Goal: Task Accomplishment & Management: Use online tool/utility

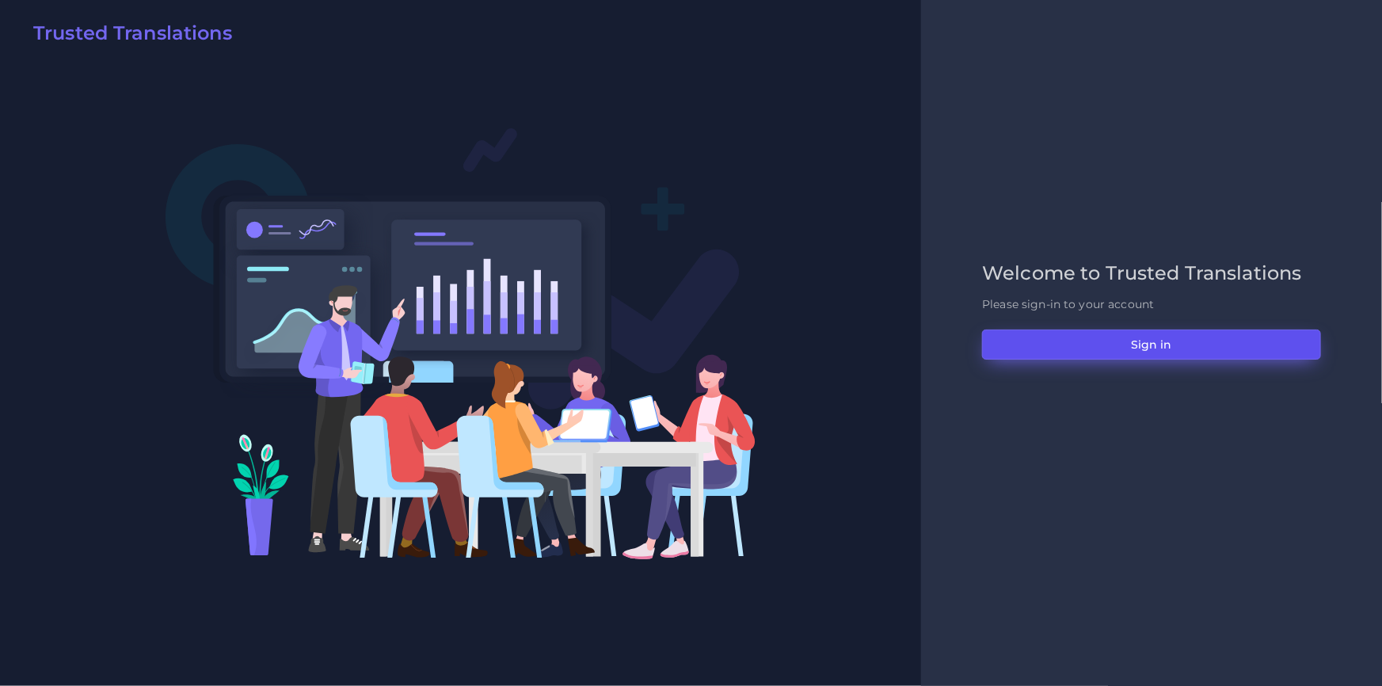
click at [1008, 339] on button "Sign in" at bounding box center [1151, 344] width 339 height 30
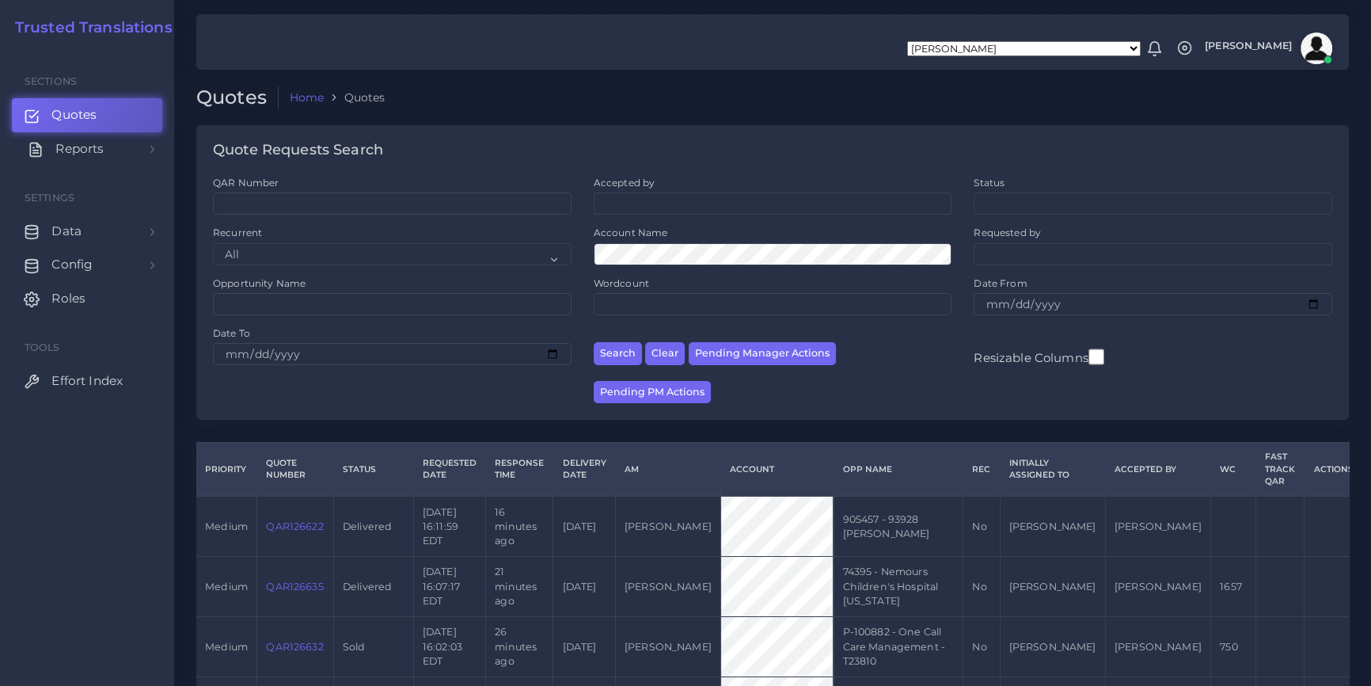
click at [125, 149] on link "Reports" at bounding box center [87, 148] width 150 height 33
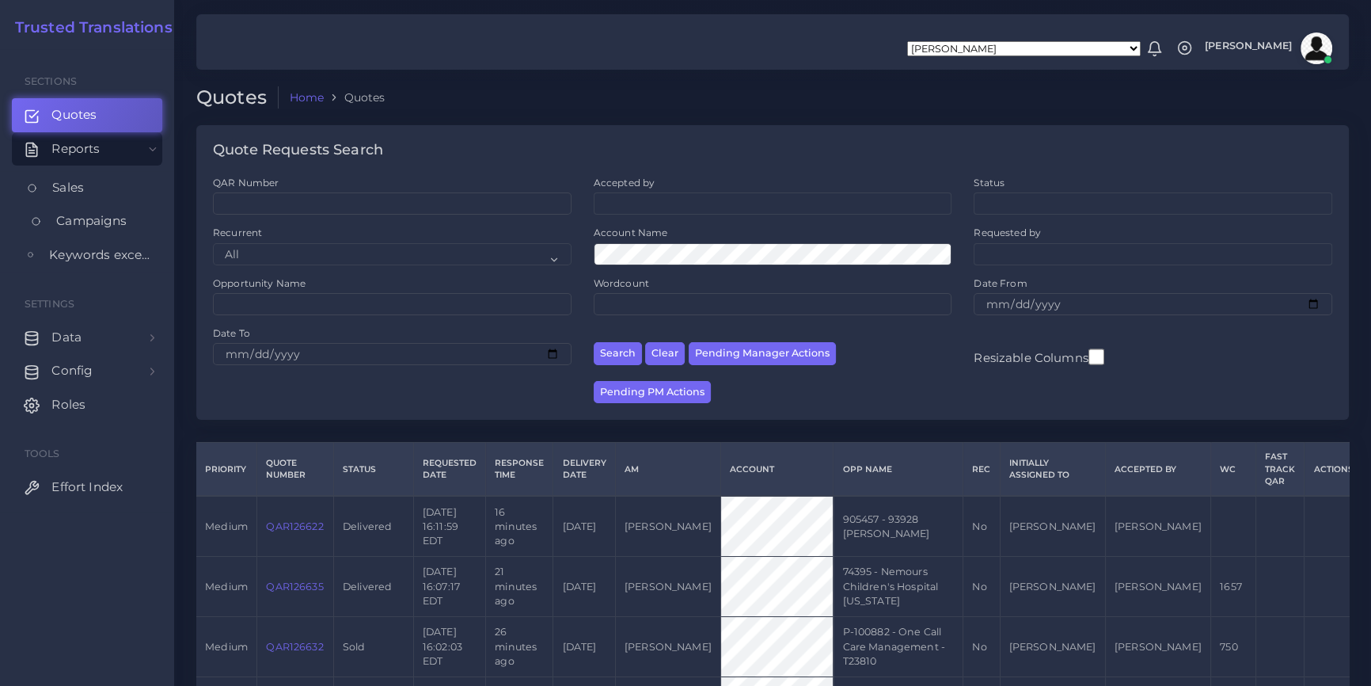
click at [111, 218] on span "Campaigns" at bounding box center [91, 220] width 70 height 17
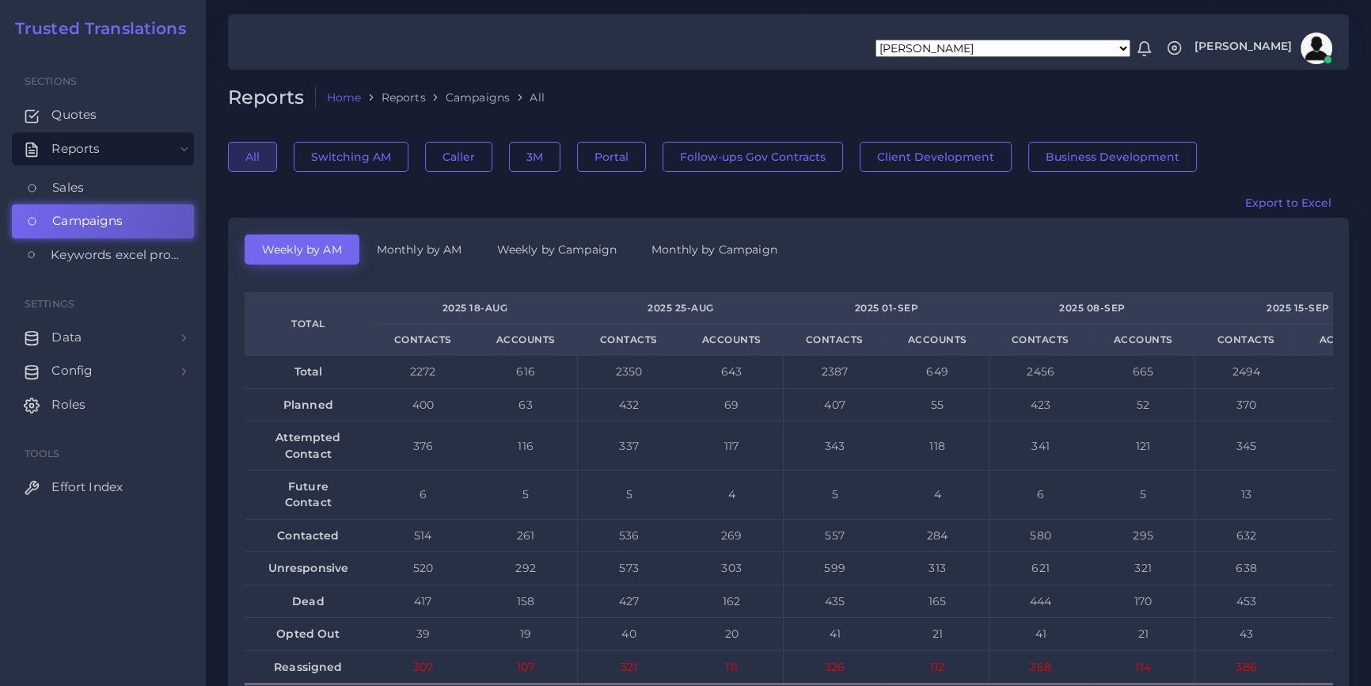
click at [536, 100] on li "All" at bounding box center [527, 97] width 35 height 16
click at [606, 96] on ol "Home Reports Campaigns All" at bounding box center [689, 97] width 747 height 23
drag, startPoint x: 674, startPoint y: 115, endPoint x: 631, endPoint y: 105, distance: 44.0
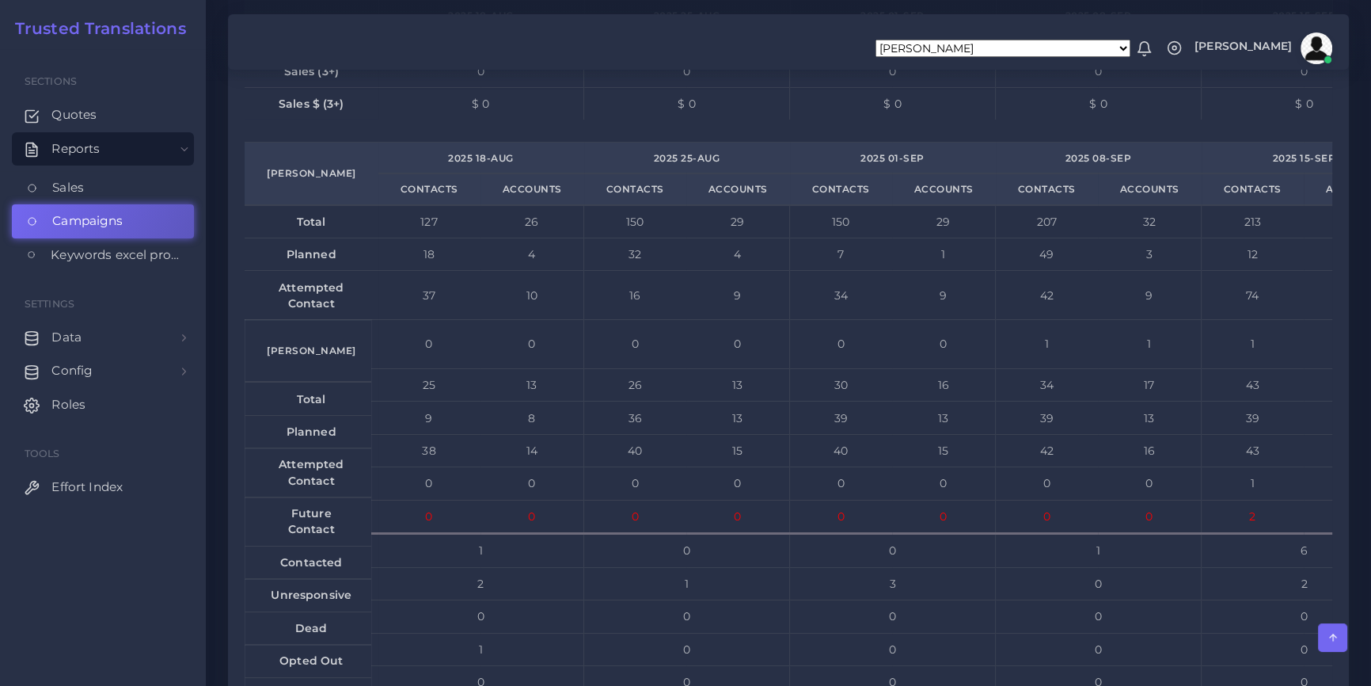
scroll to position [0, 254]
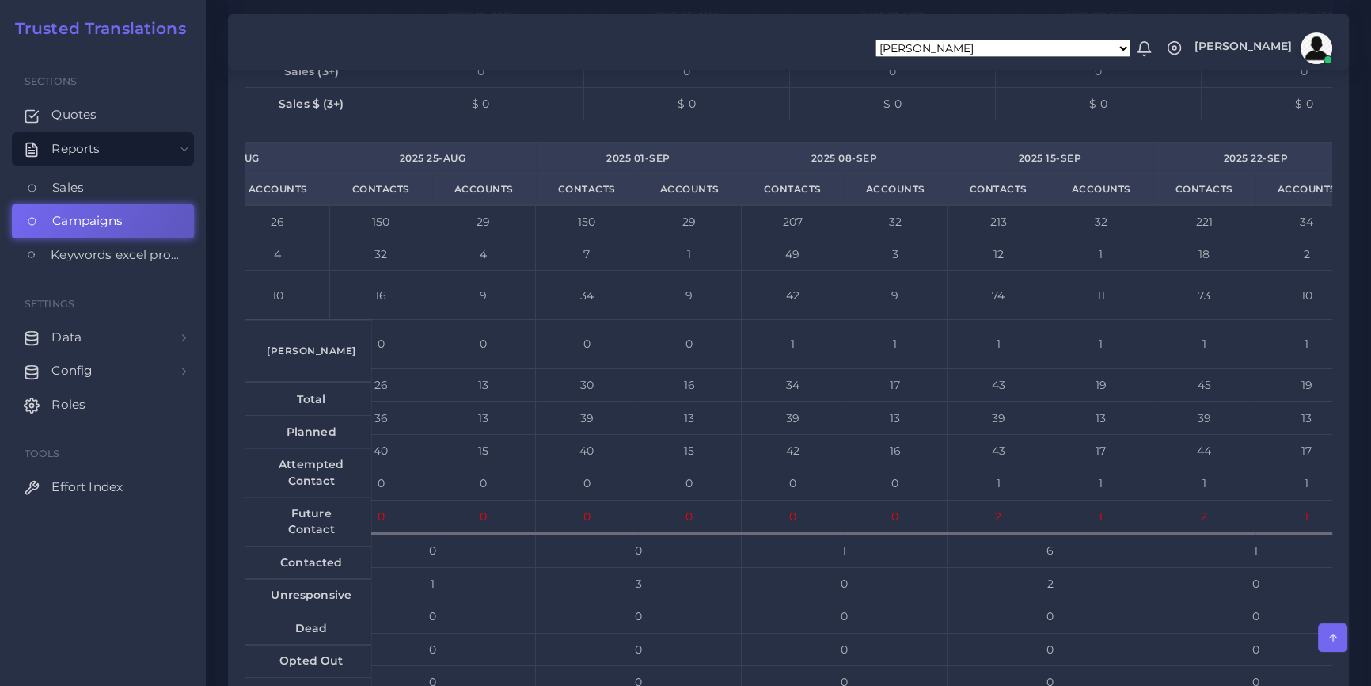
click at [783, 320] on td "42" at bounding box center [793, 295] width 102 height 49
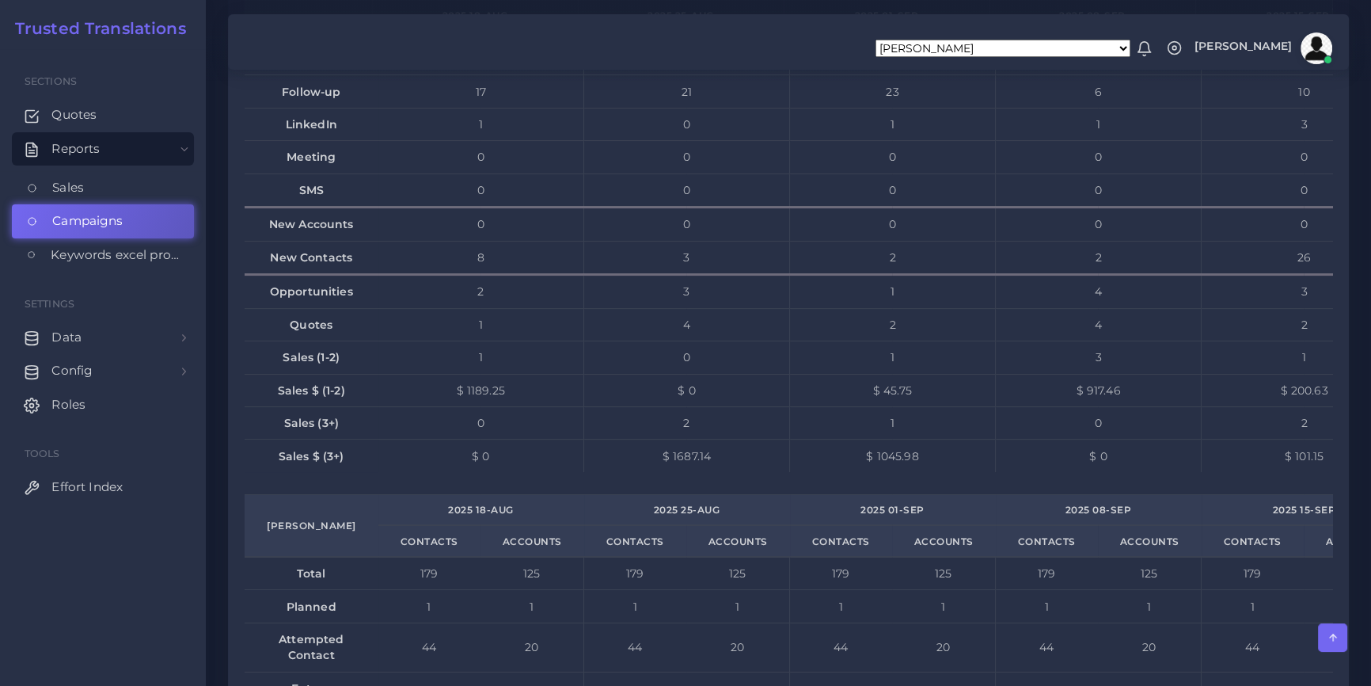
scroll to position [0, 0]
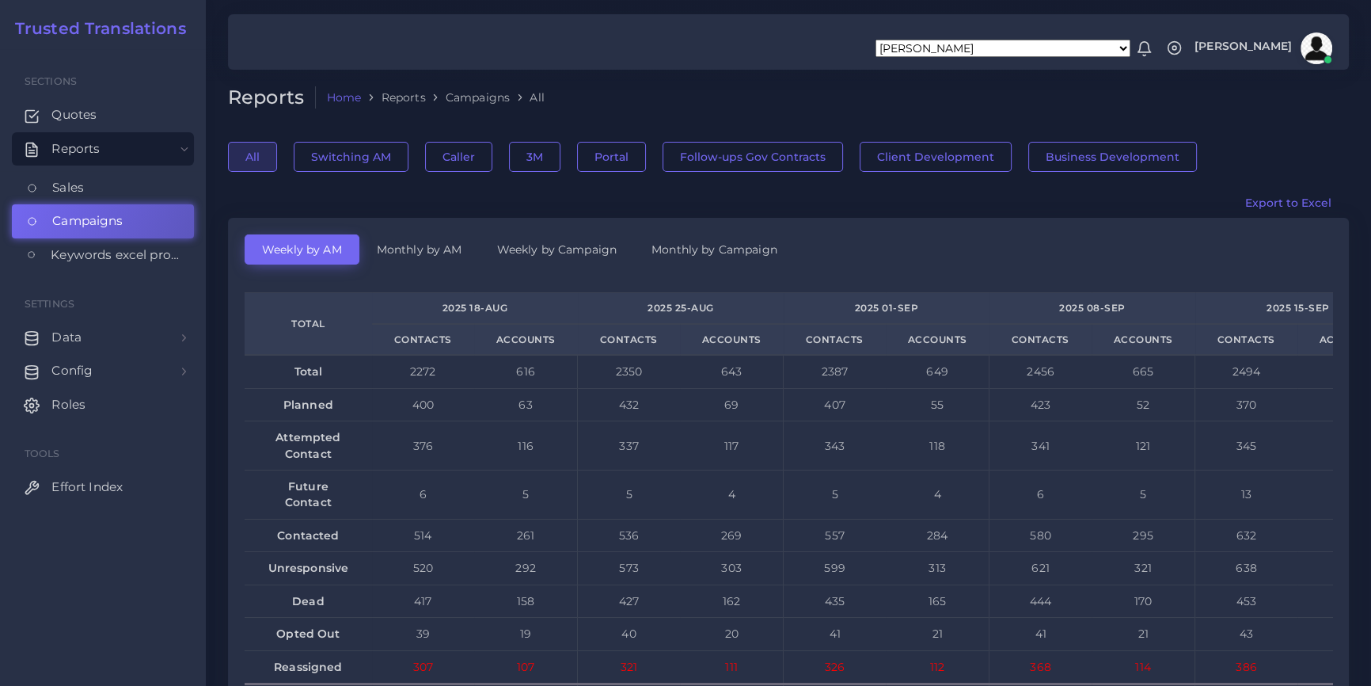
click at [424, 248] on link "Monthly by AM" at bounding box center [419, 249] width 120 height 30
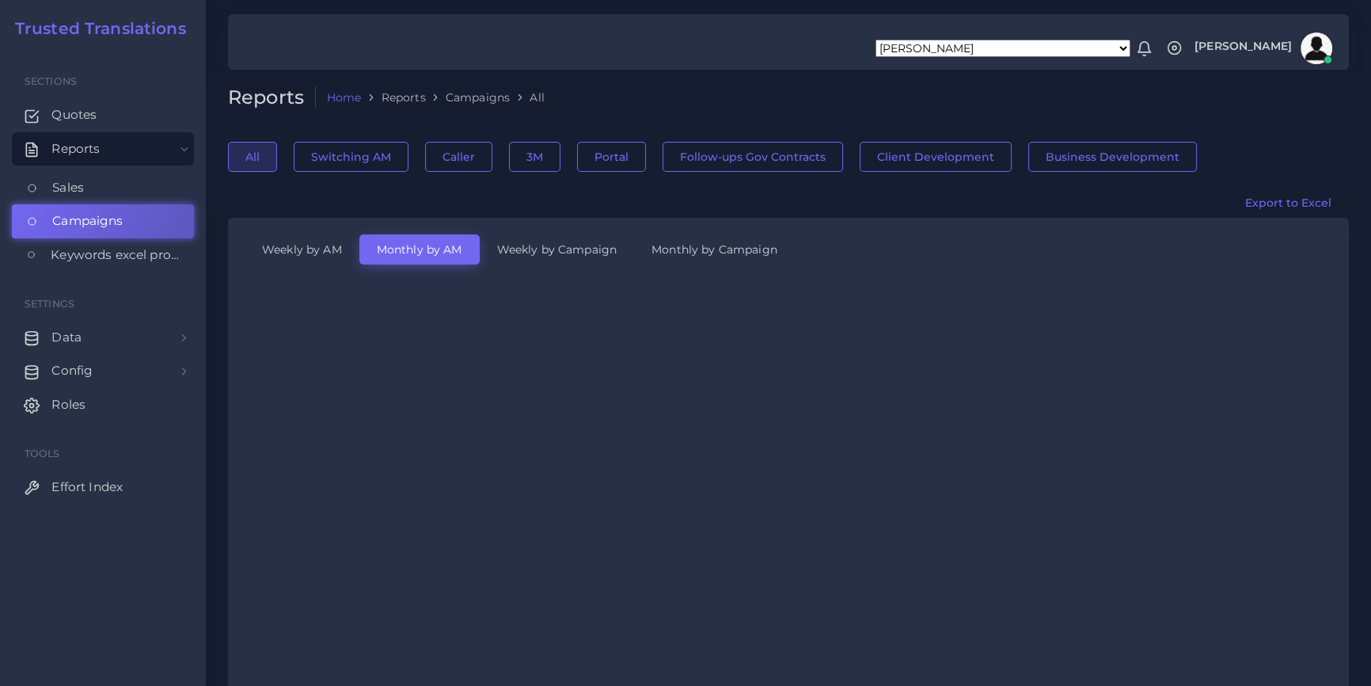
click at [301, 254] on link "Weekly by AM" at bounding box center [302, 249] width 115 height 30
click at [317, 244] on link "Weekly by AM" at bounding box center [302, 249] width 115 height 30
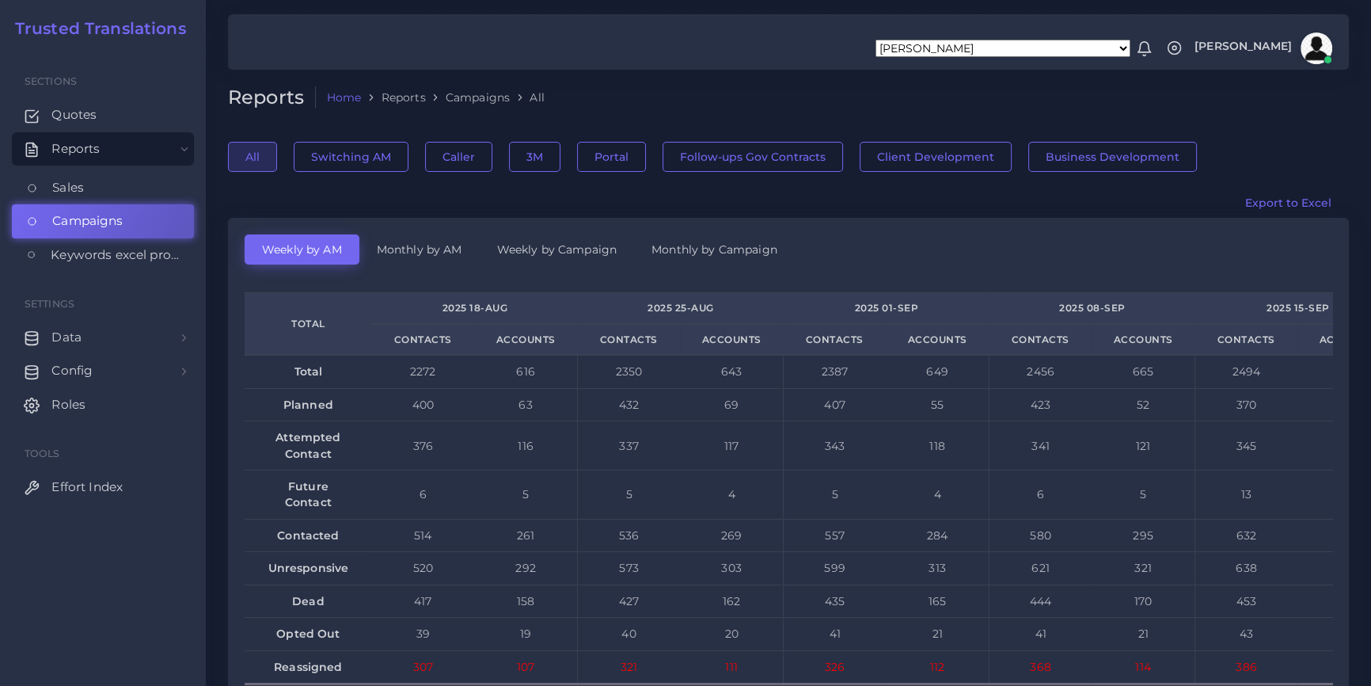
click at [311, 248] on link "Weekly by AM" at bounding box center [302, 249] width 115 height 30
click at [571, 99] on ol "Home Reports Campaigns All" at bounding box center [689, 97] width 747 height 23
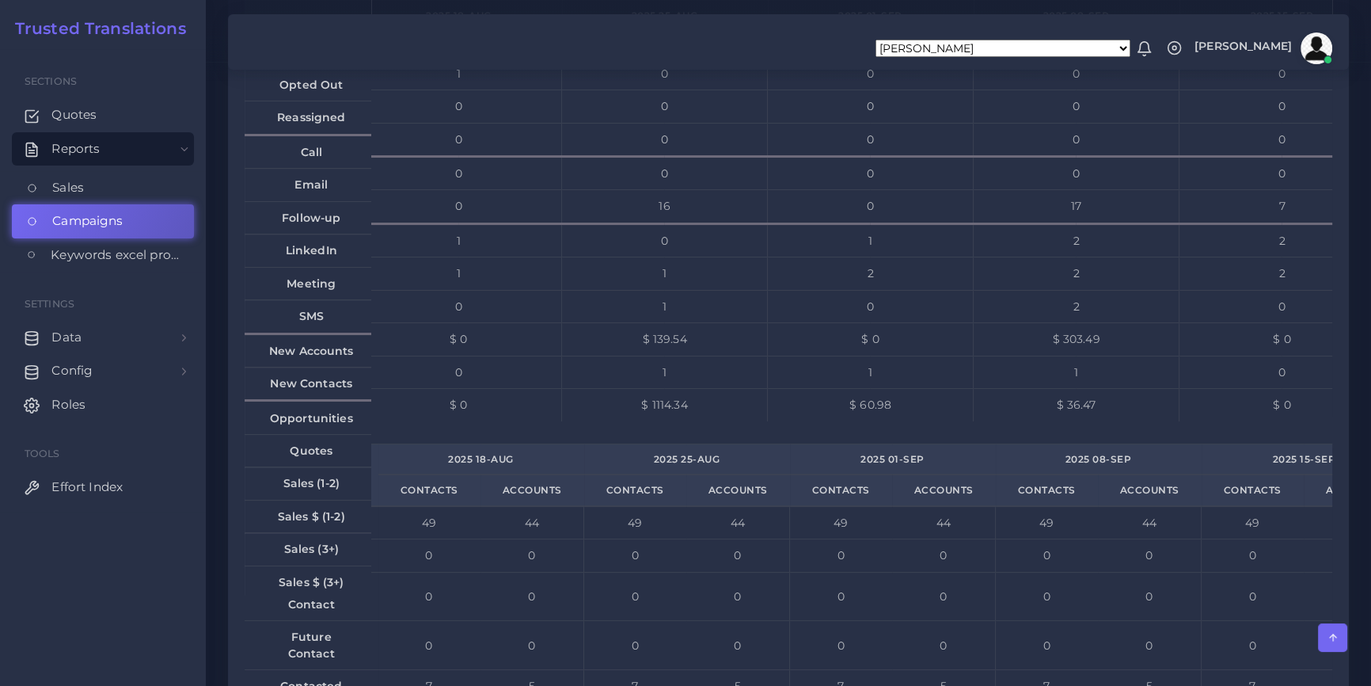
scroll to position [0, 254]
click at [868, 223] on td "17" at bounding box center [845, 206] width 206 height 33
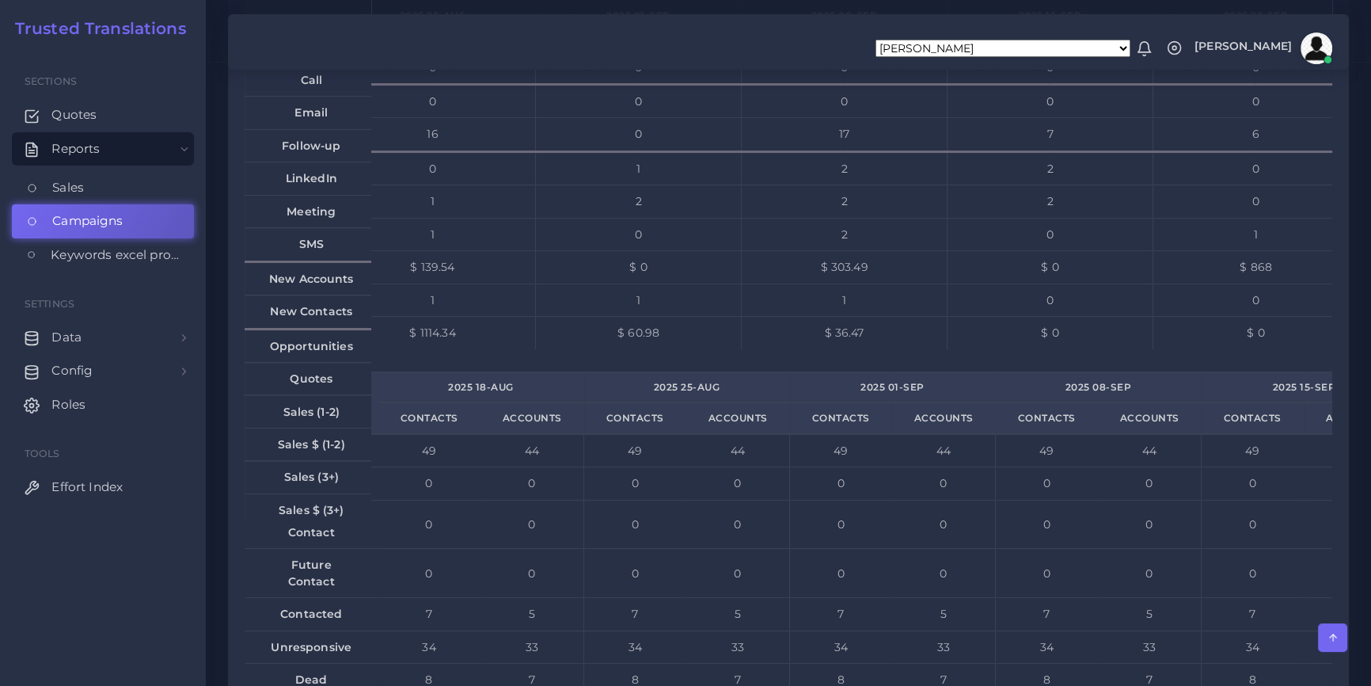
click at [824, 316] on td "1" at bounding box center [845, 299] width 206 height 32
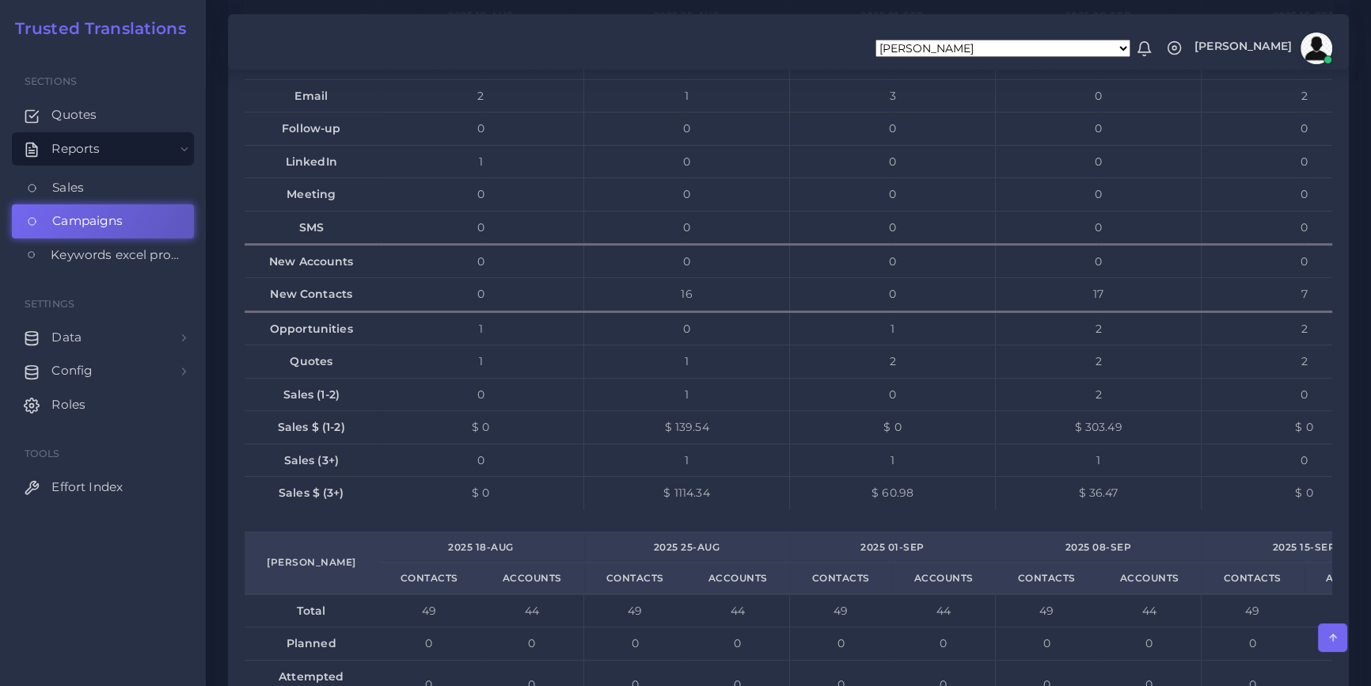
scroll to position [7683, 0]
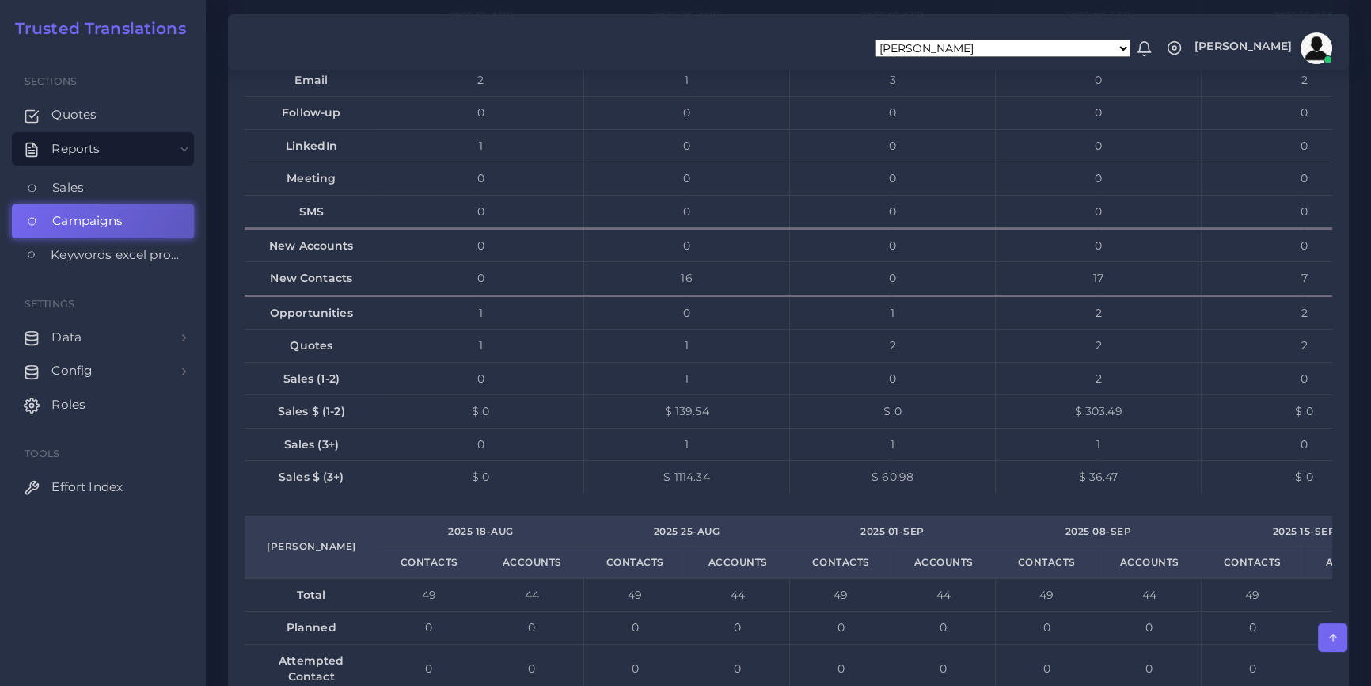
click at [664, 428] on td "$ 139.54" at bounding box center [687, 411] width 206 height 32
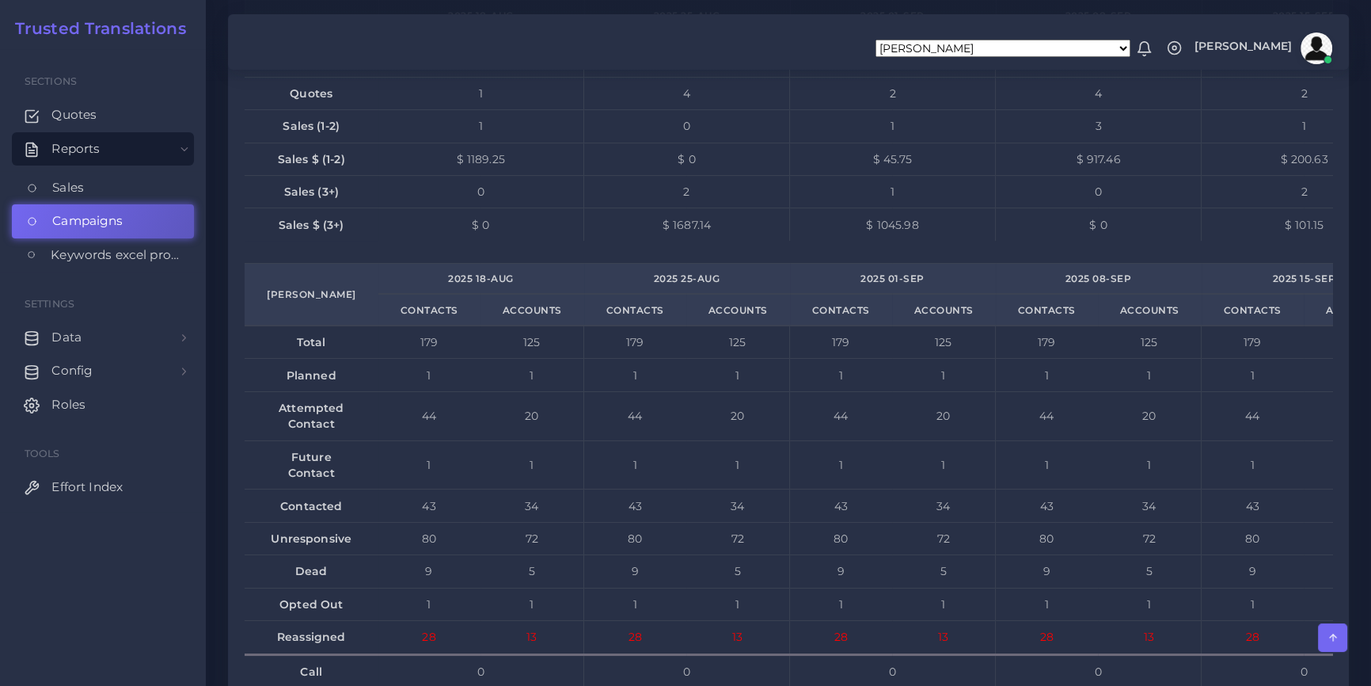
scroll to position [0, 0]
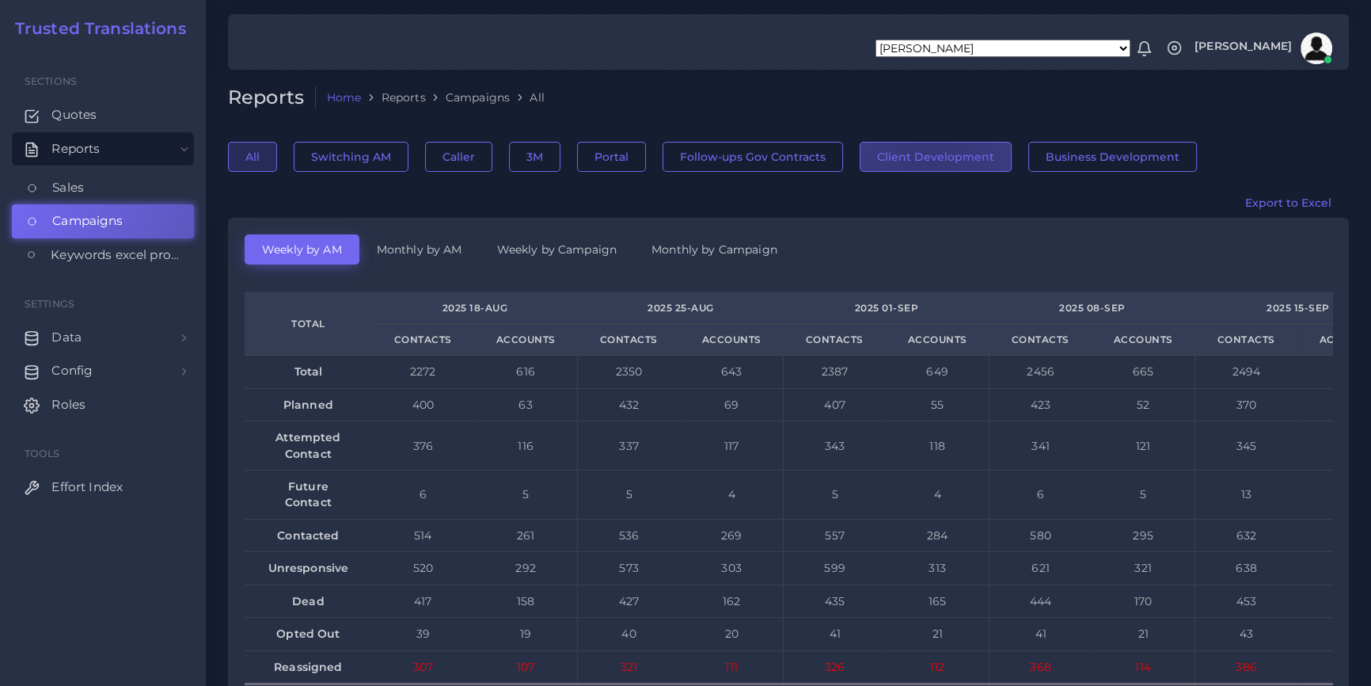
click at [926, 161] on button "Client Development" at bounding box center [936, 157] width 152 height 30
click at [411, 253] on link "Monthly by AM" at bounding box center [419, 249] width 120 height 30
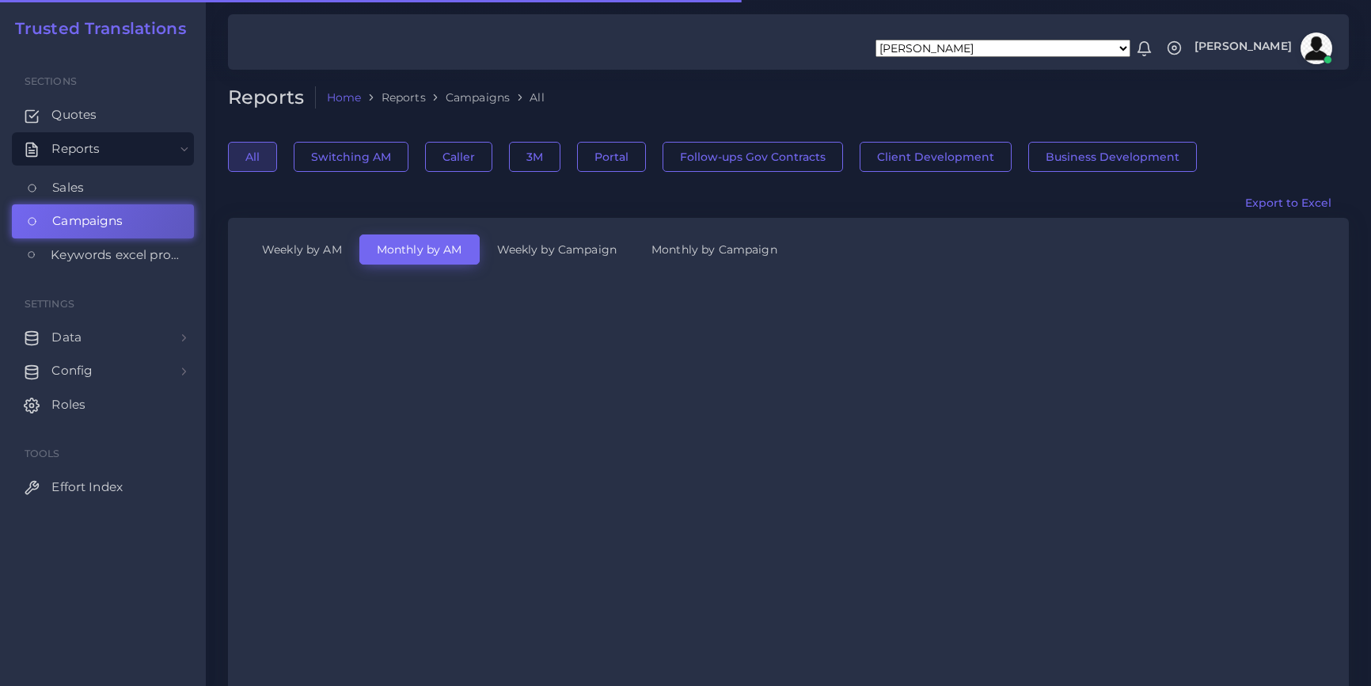
click at [719, 80] on div at bounding box center [685, 40] width 1371 height 81
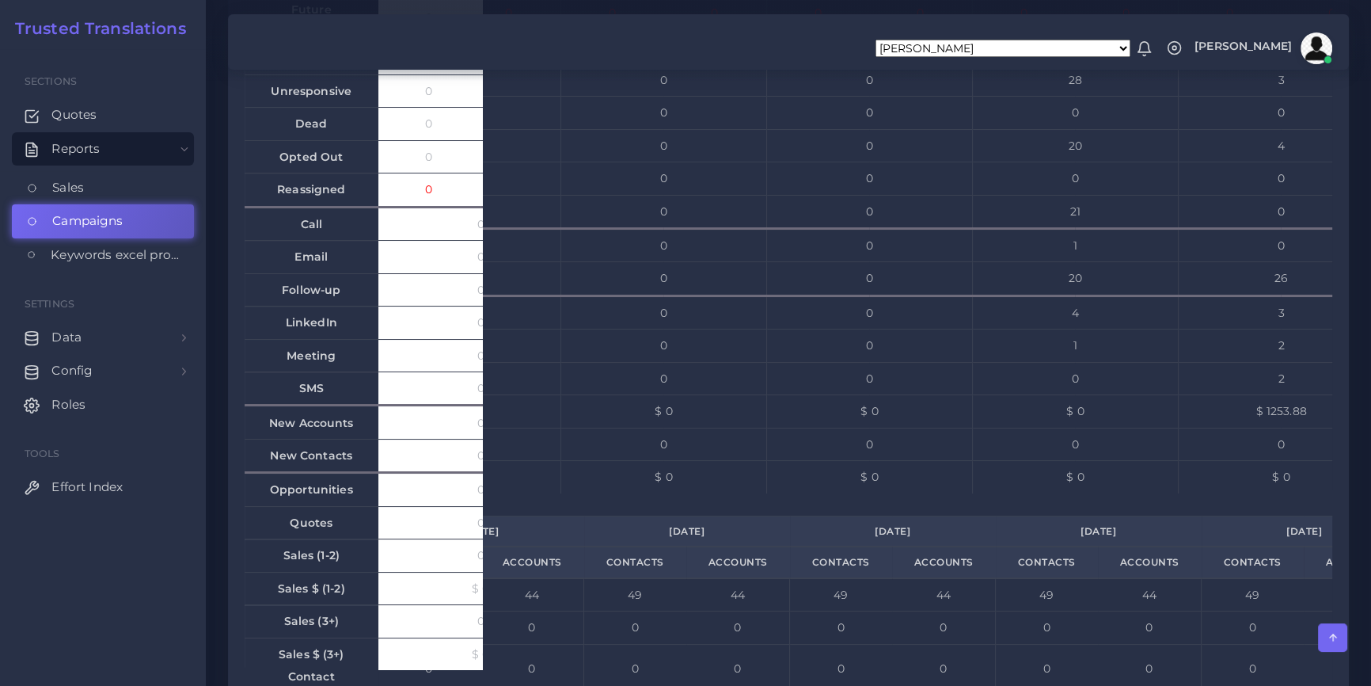
scroll to position [0, 254]
click at [986, 228] on td "0" at bounding box center [1051, 211] width 206 height 33
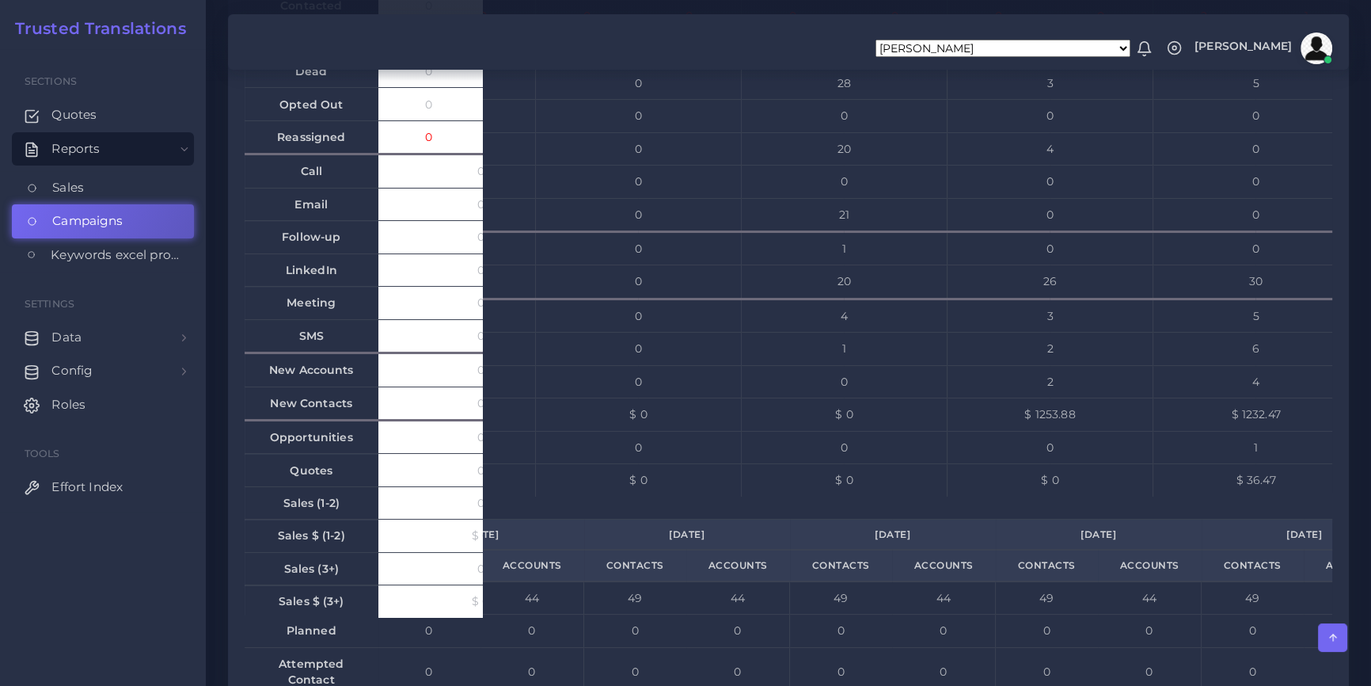
scroll to position [7800, 0]
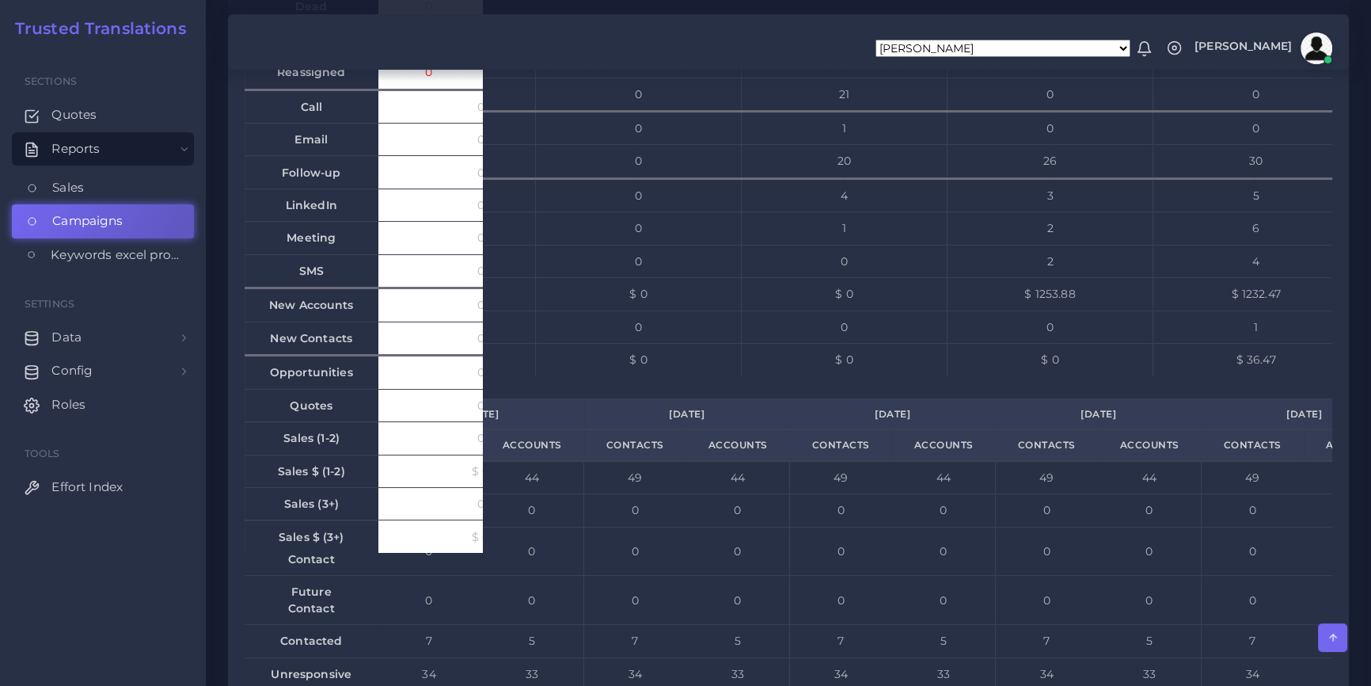
click at [1037, 310] on td "$ 1253.88" at bounding box center [1051, 294] width 206 height 32
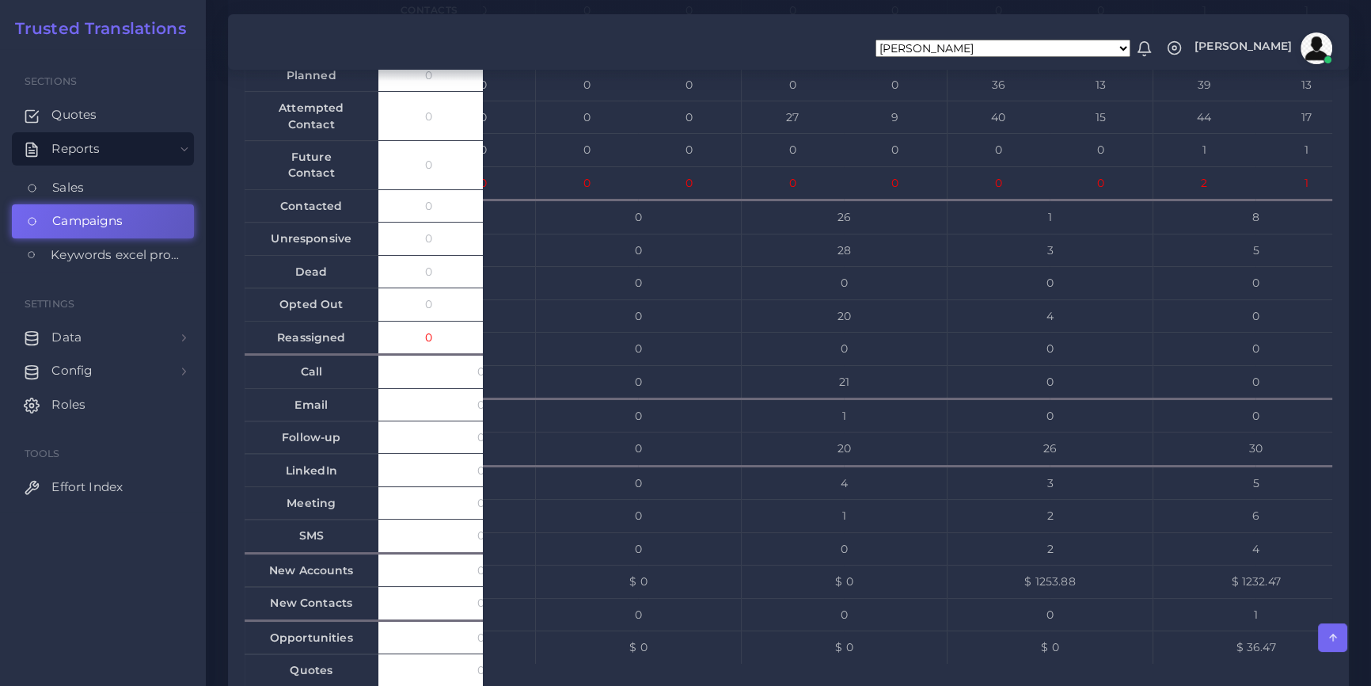
scroll to position [7872, 0]
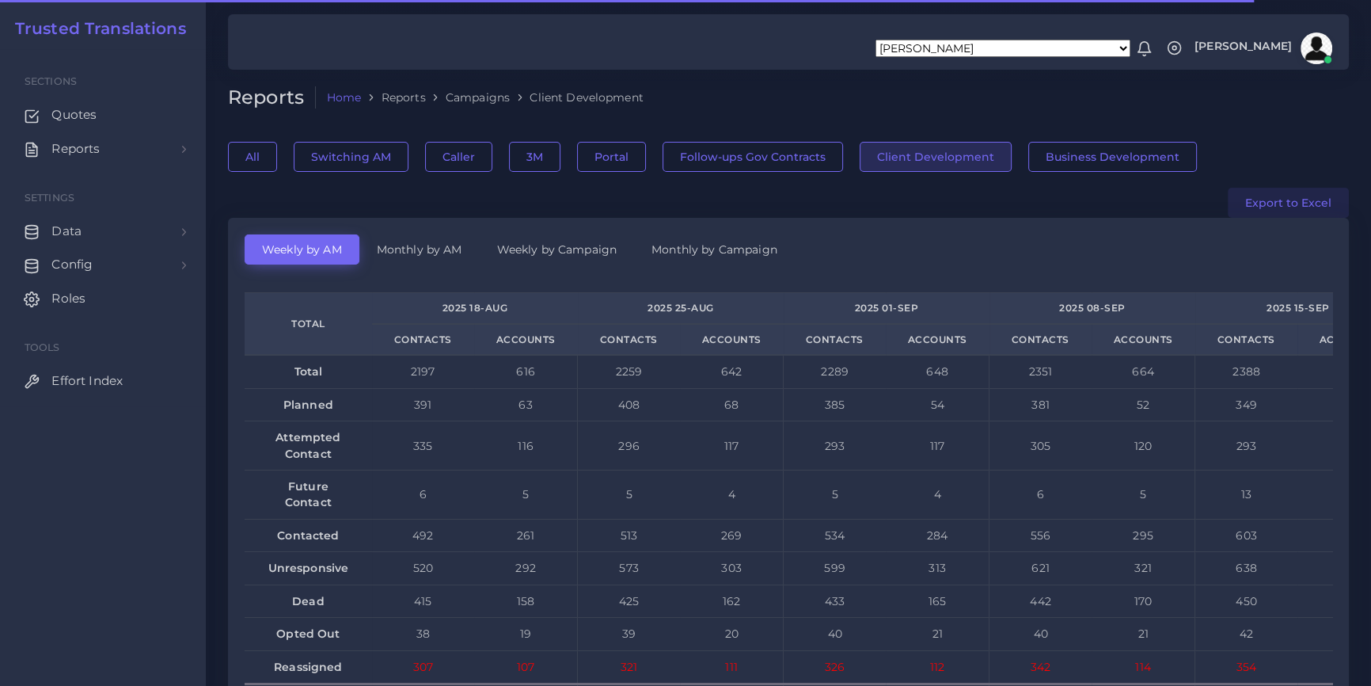
click at [1272, 203] on button "Export to Excel" at bounding box center [1288, 203] width 121 height 30
